Goal: Information Seeking & Learning: Learn about a topic

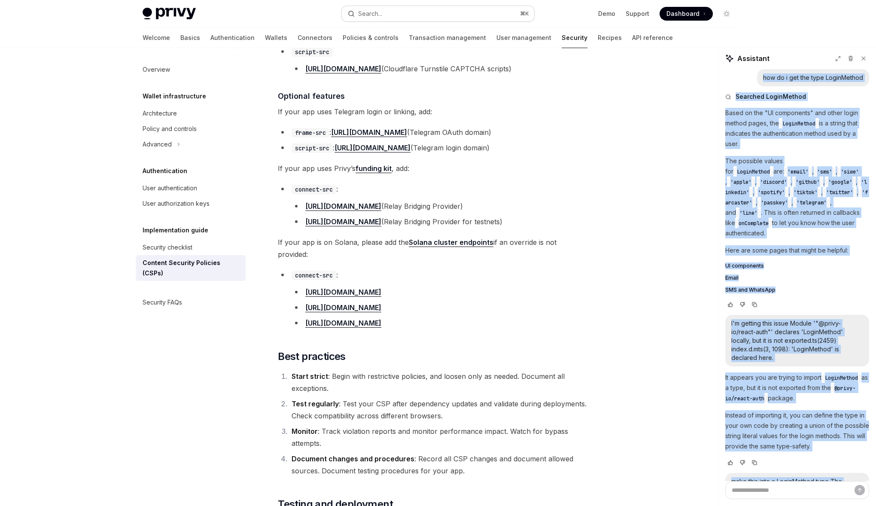
click at [402, 19] on button "Search... ⌘ K" at bounding box center [438, 13] width 192 height 15
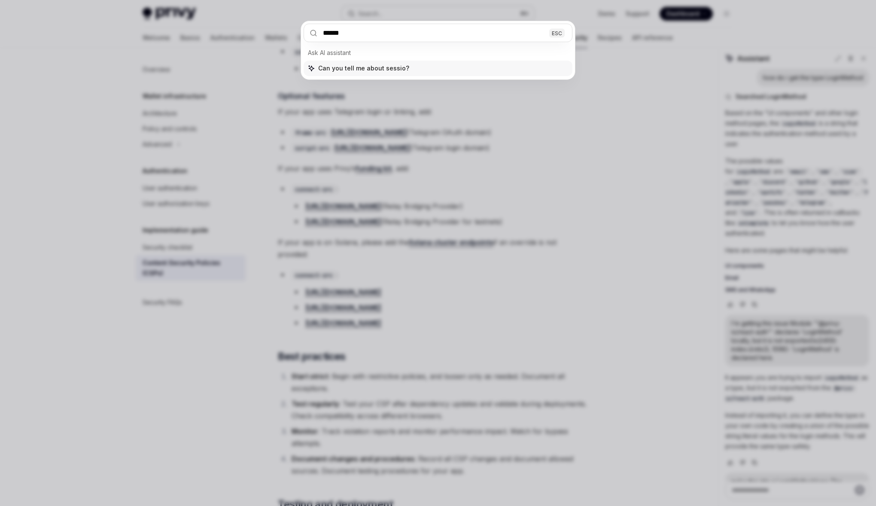
type input "*******"
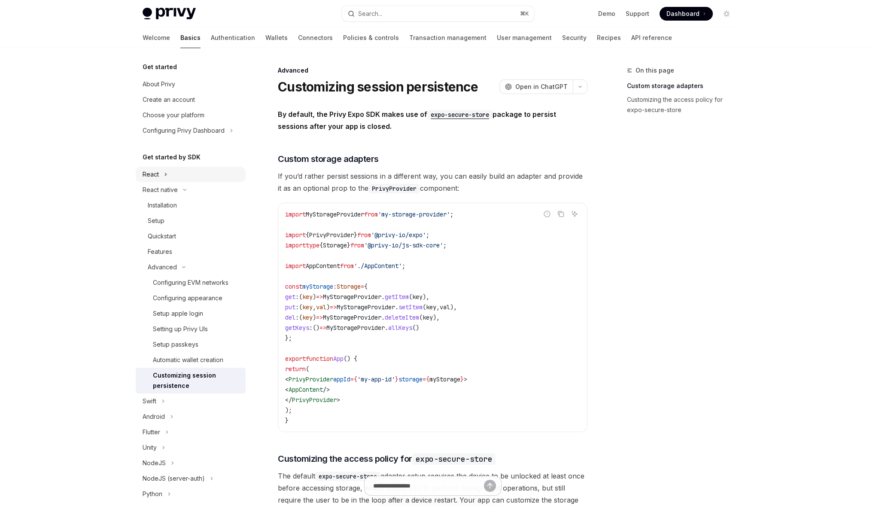
click at [170, 174] on button "React" at bounding box center [191, 174] width 110 height 15
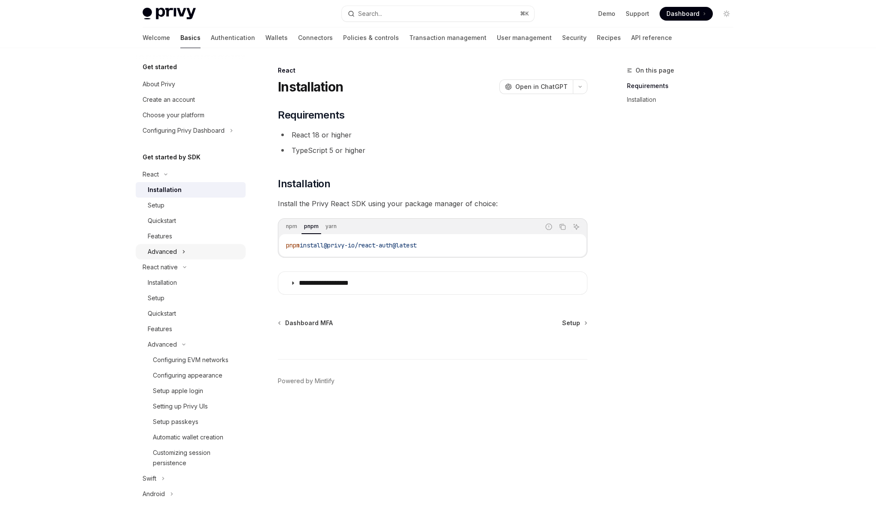
click at [173, 253] on div "Advanced" at bounding box center [162, 251] width 29 height 10
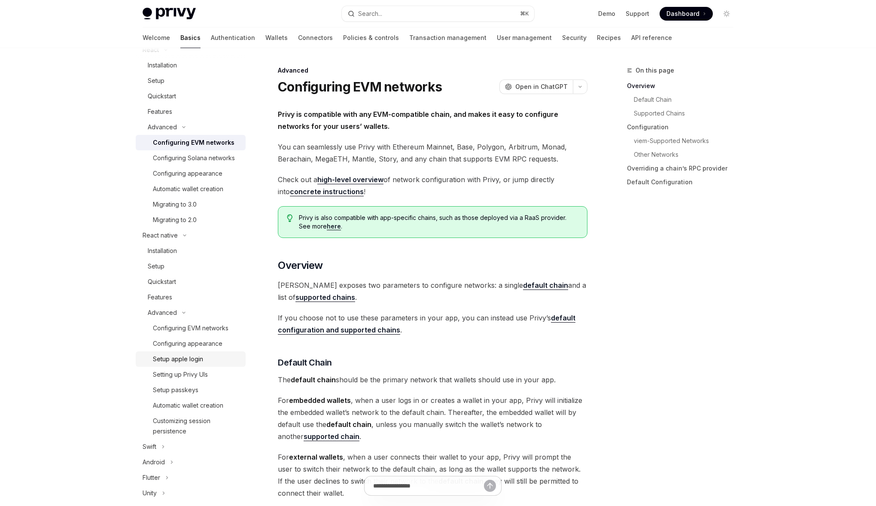
scroll to position [156, 0]
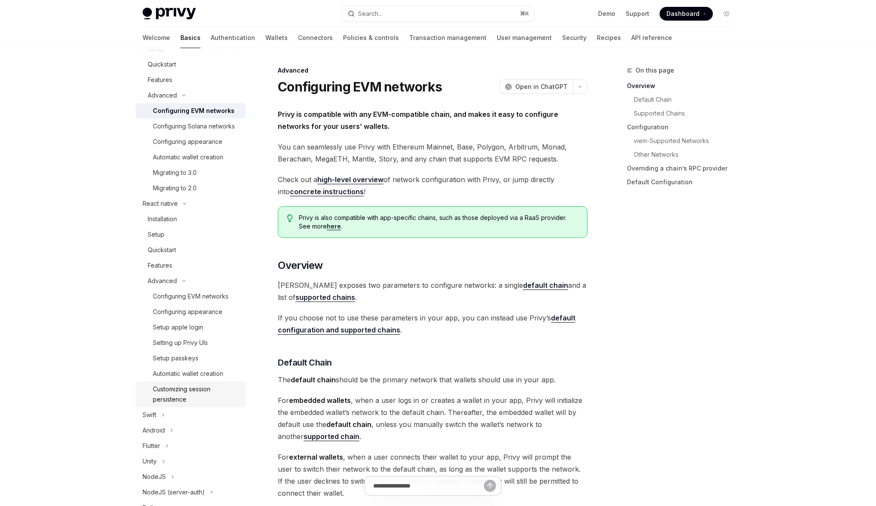
click at [199, 386] on div "Customizing session persistence" at bounding box center [197, 394] width 88 height 21
type textarea "*"
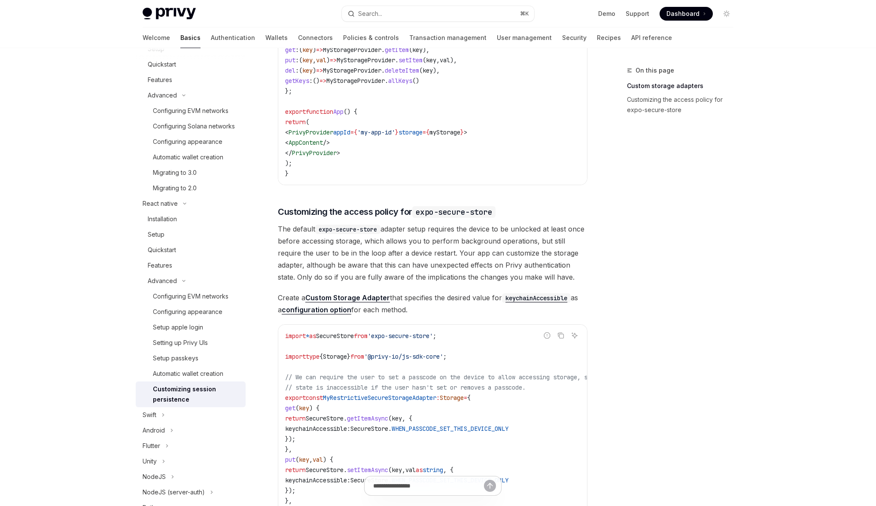
scroll to position [311, 0]
